Goal: Check status: Check status

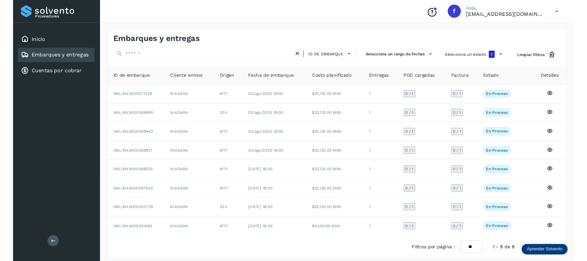
scroll to position [8, 0]
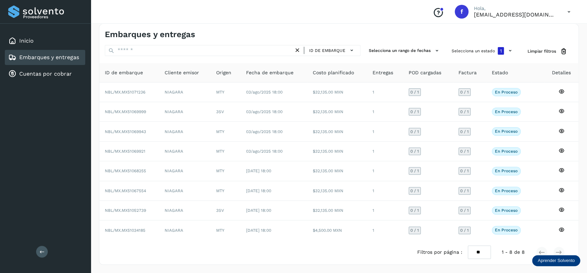
click at [453, 55] on div "Selecciona un estado 1" at bounding box center [483, 51] width 68 height 13
click at [453, 53] on button "Selecciona un estado 1" at bounding box center [483, 51] width 68 height 12
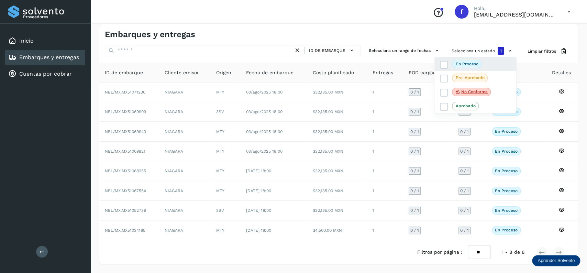
click at [438, 85] on div "En proceso" at bounding box center [475, 92] width 82 height 14
click at [444, 61] on icon at bounding box center [443, 64] width 7 height 7
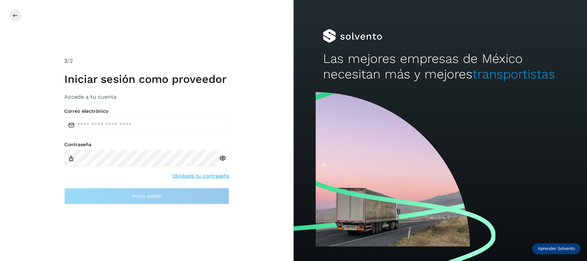
type input "**********"
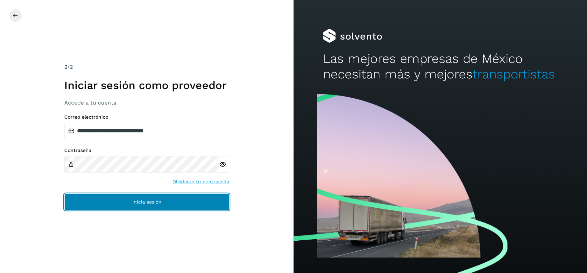
click at [135, 206] on button "Inicia sesión" at bounding box center [146, 201] width 165 height 16
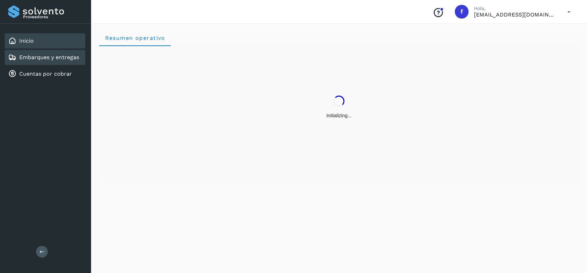
click at [53, 57] on link "Embarques y entregas" at bounding box center [49, 57] width 60 height 7
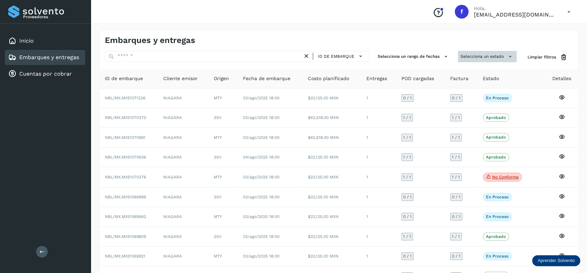
click at [467, 52] on button "Selecciona un estado" at bounding box center [487, 56] width 59 height 11
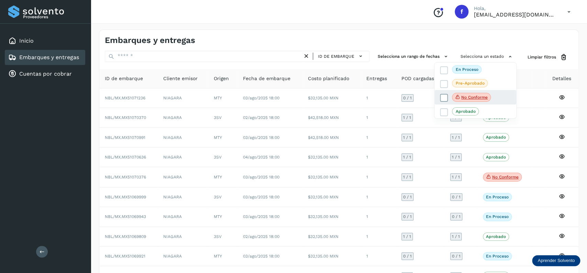
click at [443, 94] on label "No conforme" at bounding box center [465, 97] width 51 height 9
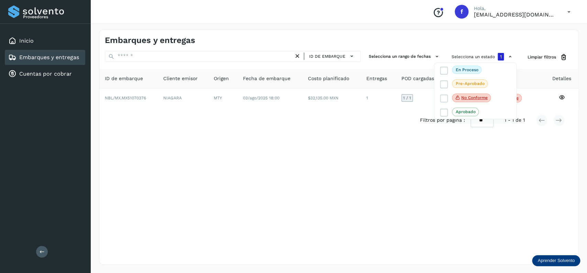
click at [327, 163] on div at bounding box center [293, 136] width 587 height 273
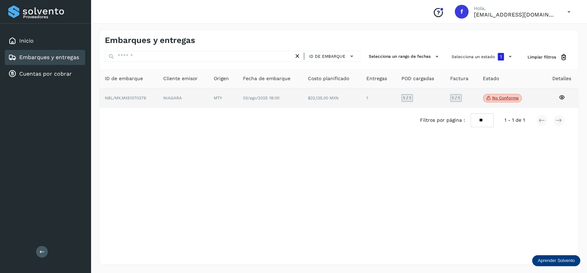
click at [532, 93] on td "No conforme Verifica el estado de la factura o entregas asociadas a este embarq…" at bounding box center [538, 98] width 12 height 20
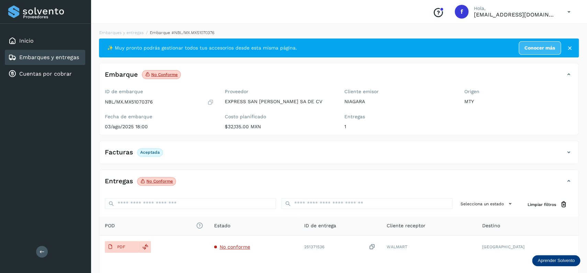
scroll to position [54, 0]
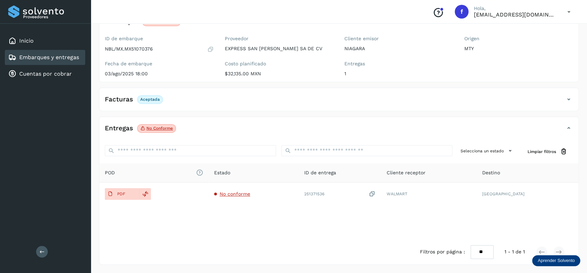
click at [151, 129] on p "No conforme" at bounding box center [159, 128] width 26 height 5
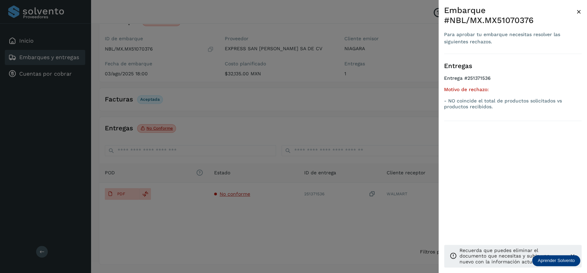
click at [151, 129] on div at bounding box center [293, 136] width 587 height 273
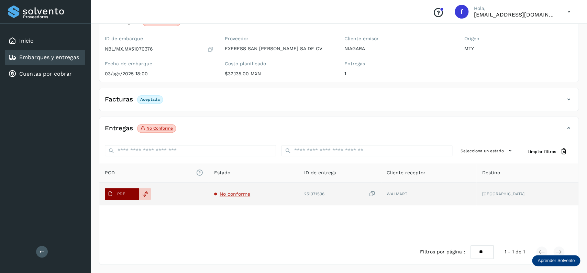
click at [122, 199] on span "PDF" at bounding box center [116, 193] width 23 height 11
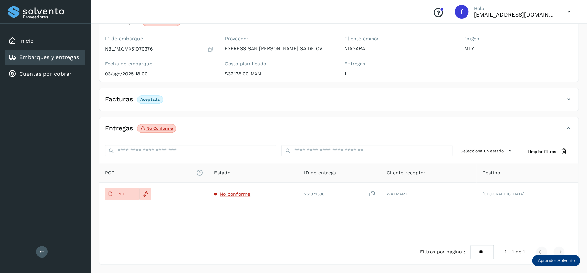
click at [55, 61] on div "Embarques y entregas" at bounding box center [45, 57] width 80 height 15
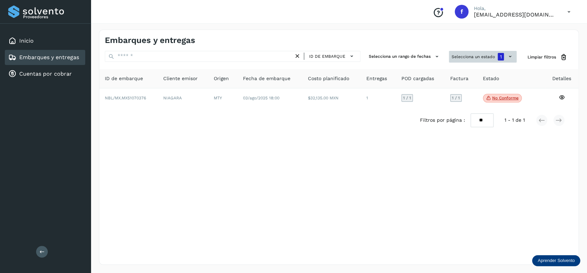
drag, startPoint x: 457, startPoint y: 51, endPoint x: 460, endPoint y: 55, distance: 5.0
click at [459, 53] on div "Embarques y entregas ID de embarque Selecciona un rango de fechas Selecciona un…" at bounding box center [338, 147] width 479 height 235
click at [462, 60] on button "Selecciona un estado 1" at bounding box center [483, 57] width 68 height 12
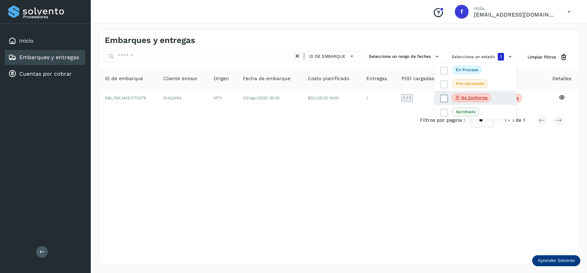
click at [442, 98] on icon at bounding box center [443, 98] width 7 height 7
click at [439, 104] on div "Pre-Aprobado" at bounding box center [475, 111] width 82 height 14
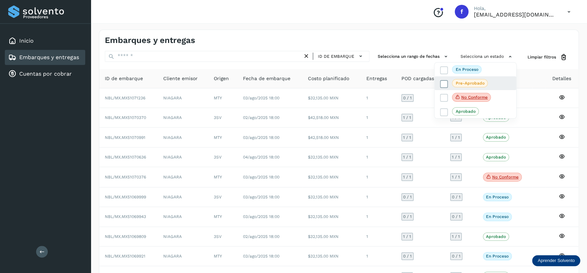
click at [440, 82] on span at bounding box center [444, 84] width 8 height 8
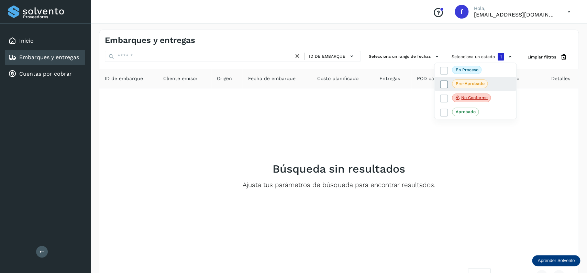
click at [440, 82] on icon at bounding box center [443, 84] width 7 height 7
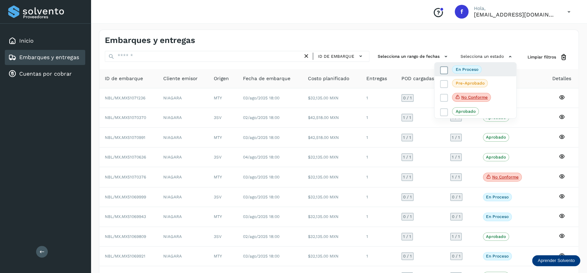
click at [443, 69] on icon at bounding box center [443, 70] width 7 height 7
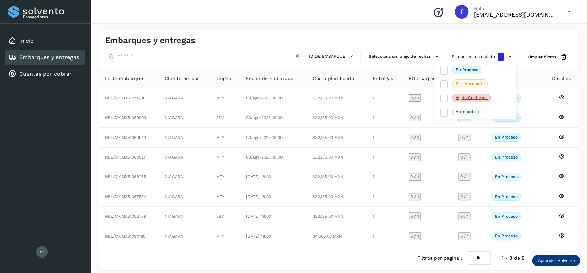
click at [346, 233] on div at bounding box center [293, 136] width 587 height 273
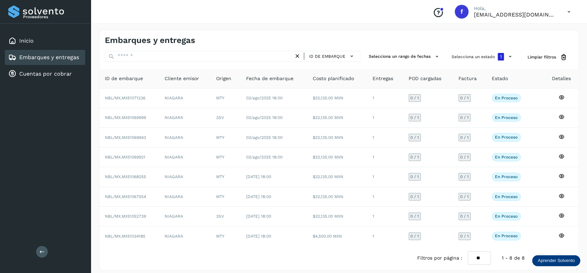
scroll to position [8, 0]
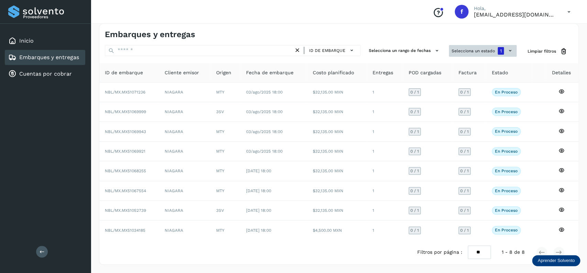
click at [452, 53] on button "Selecciona un estado 1" at bounding box center [483, 51] width 68 height 12
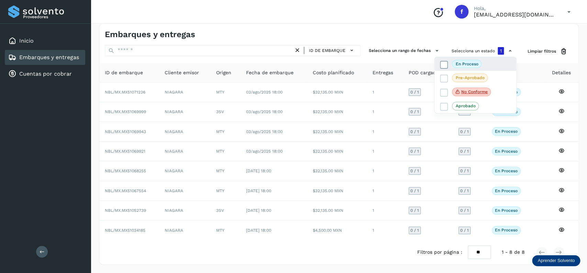
click at [441, 63] on icon at bounding box center [443, 64] width 7 height 7
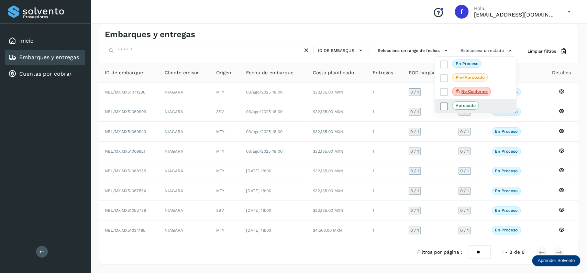
click at [444, 103] on icon at bounding box center [443, 106] width 7 height 7
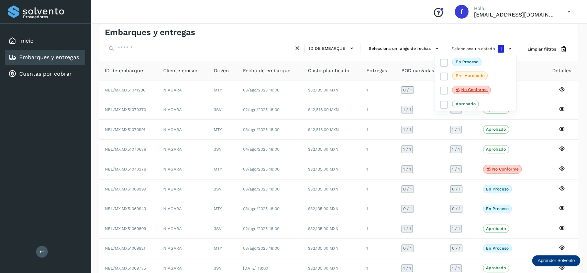
click at [272, 101] on div at bounding box center [293, 136] width 587 height 273
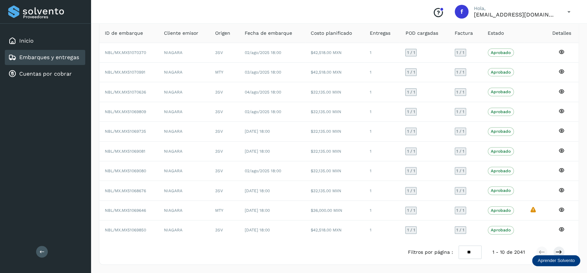
scroll to position [48, 0]
